Goal: Task Accomplishment & Management: Use online tool/utility

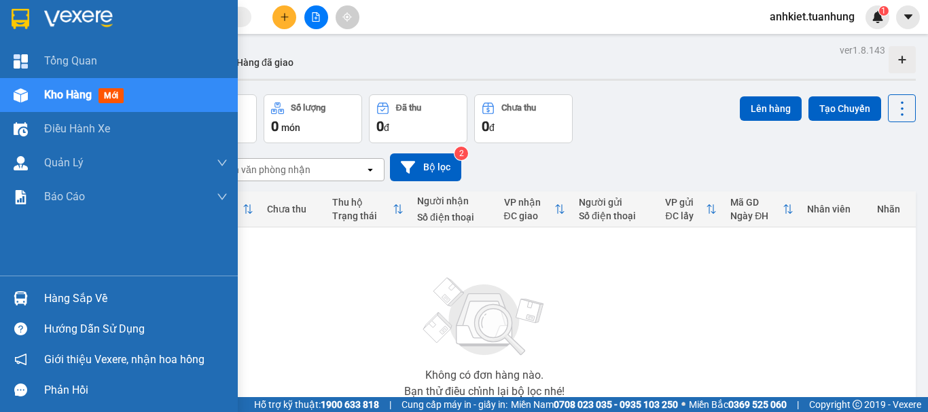
click at [94, 302] on div "Hàng sắp về" at bounding box center [135, 299] width 183 height 20
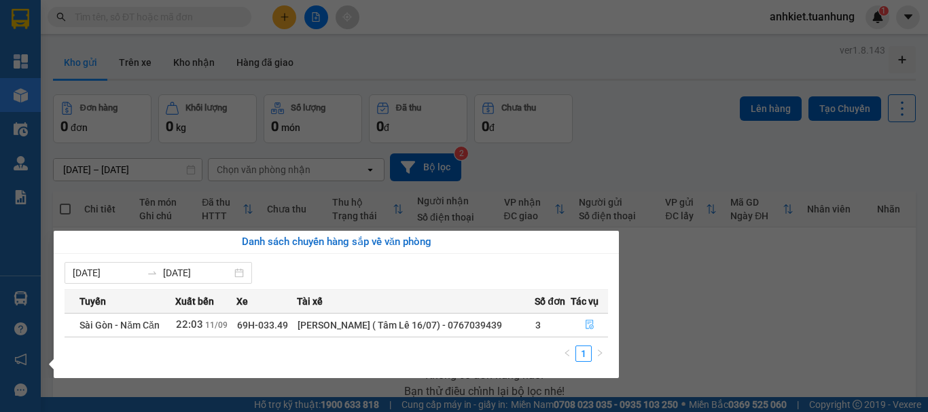
click at [585, 325] on icon "file-done" at bounding box center [590, 325] width 10 height 10
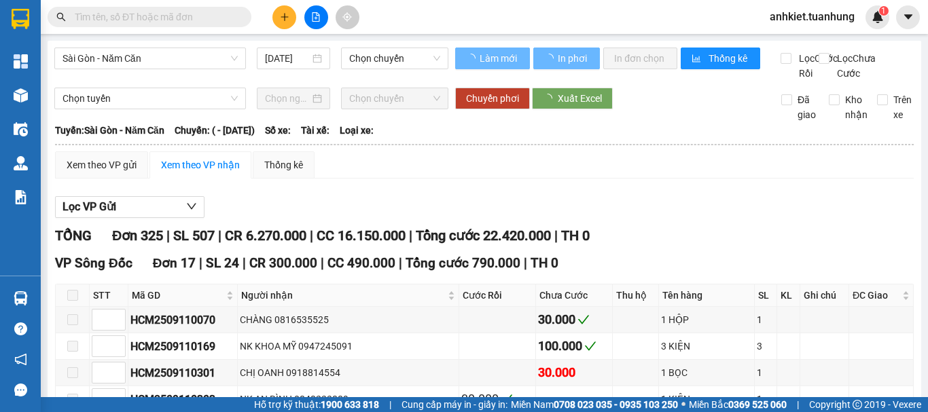
type input "[DATE]"
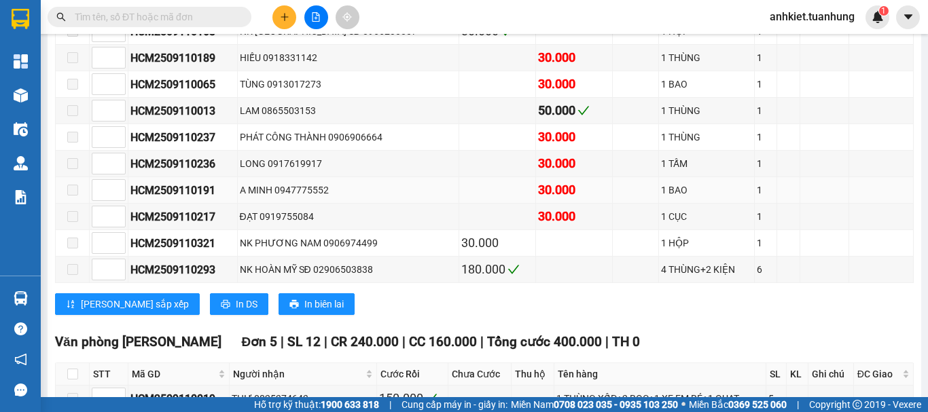
scroll to position [746, 0]
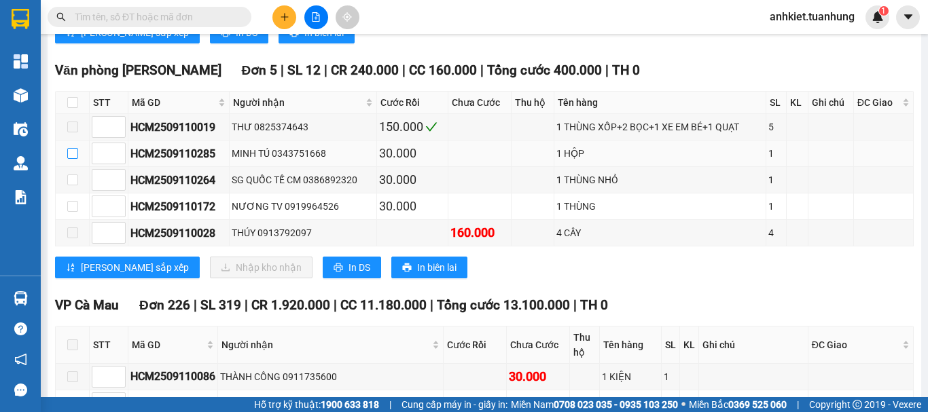
click at [73, 159] on input "checkbox" at bounding box center [72, 153] width 11 height 11
checkbox input "true"
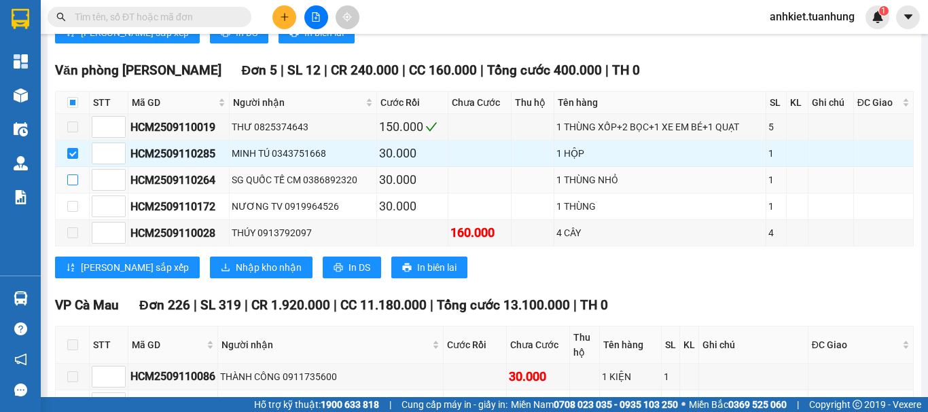
click at [75, 185] on input "checkbox" at bounding box center [72, 180] width 11 height 11
checkbox input "true"
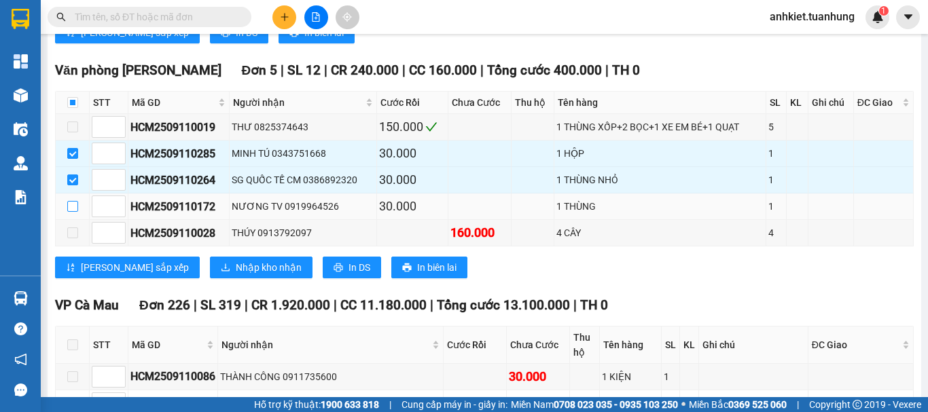
click at [71, 212] on input "checkbox" at bounding box center [72, 206] width 11 height 11
checkbox input "true"
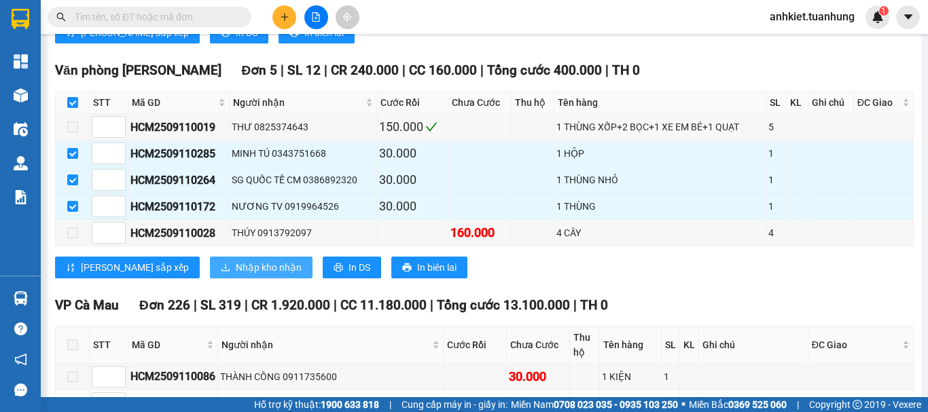
click at [210, 278] on button "Nhập kho nhận" at bounding box center [261, 268] width 103 height 22
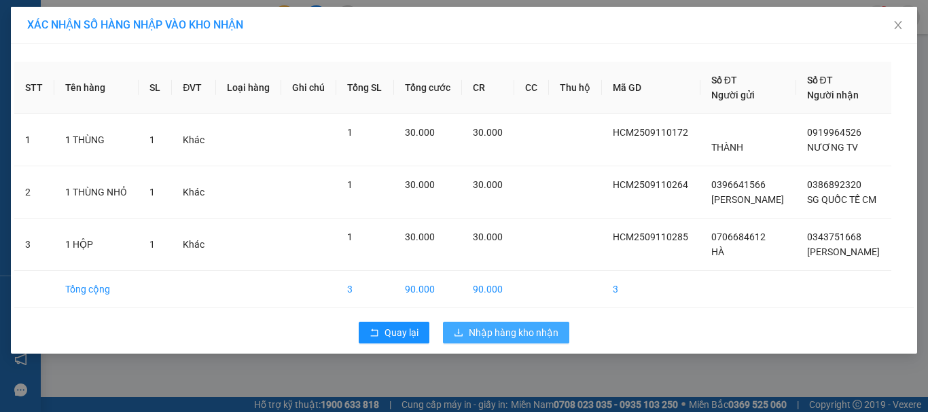
click at [500, 339] on span "Nhập hàng kho nhận" at bounding box center [514, 332] width 90 height 15
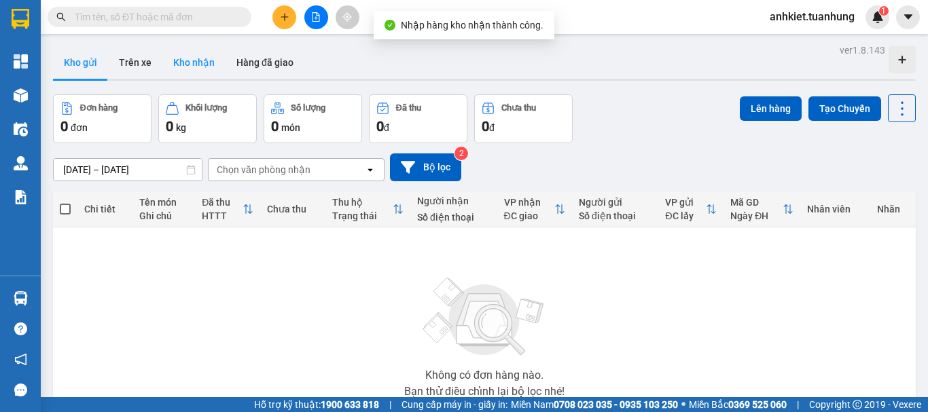
click at [189, 60] on button "Kho nhận" at bounding box center [193, 62] width 63 height 33
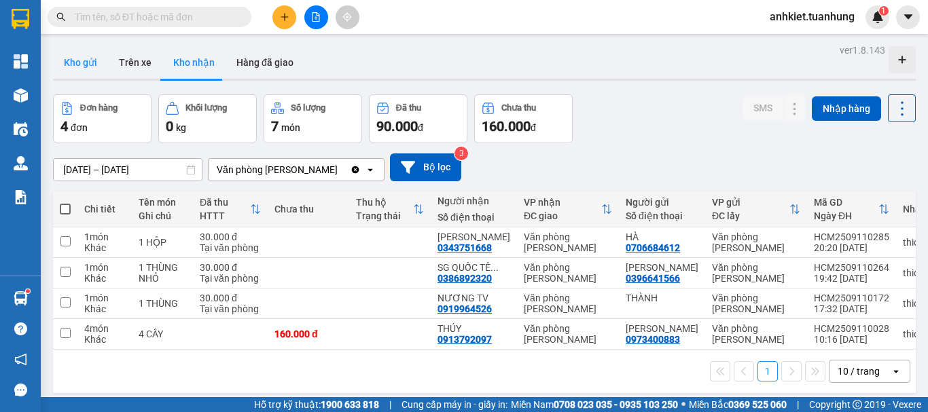
click at [105, 56] on button "Kho gửi" at bounding box center [80, 62] width 55 height 33
